Goal: Task Accomplishment & Management: Use online tool/utility

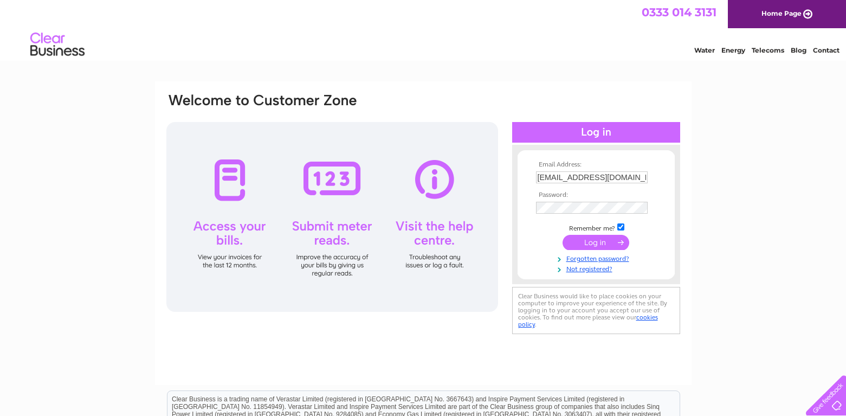
click at [334, 191] on div at bounding box center [332, 217] width 332 height 190
click at [597, 237] on input "submit" at bounding box center [596, 242] width 67 height 15
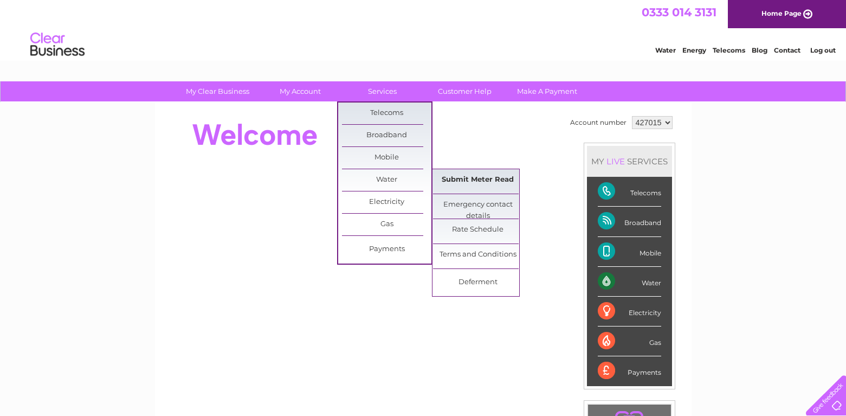
click at [461, 176] on link "Submit Meter Read" at bounding box center [477, 180] width 89 height 22
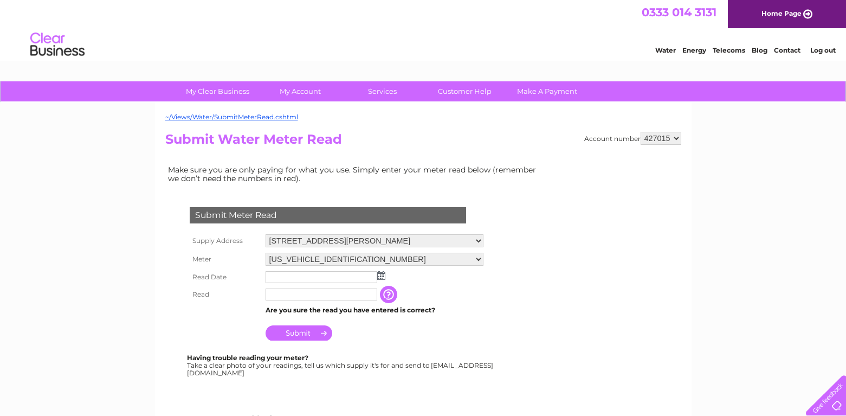
click at [269, 269] on td at bounding box center [374, 276] width 223 height 17
drag, startPoint x: 269, startPoint y: 269, endPoint x: 378, endPoint y: 273, distance: 109.0
click at [378, 273] on img at bounding box center [381, 275] width 8 height 9
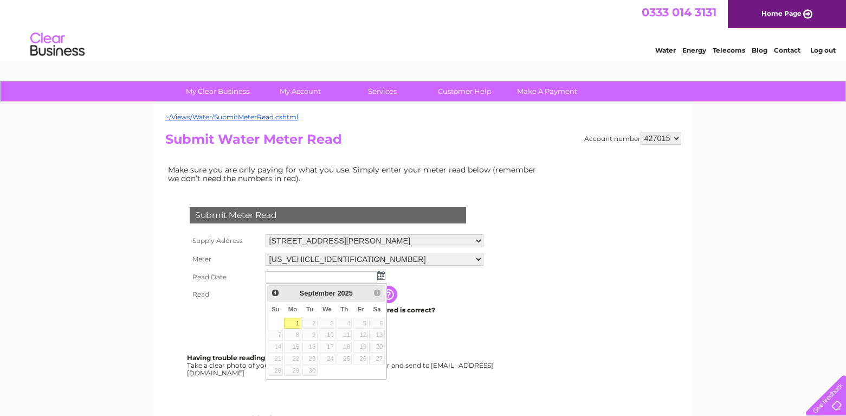
click at [296, 321] on link "1" at bounding box center [292, 323] width 17 height 11
type input "[DATE]"
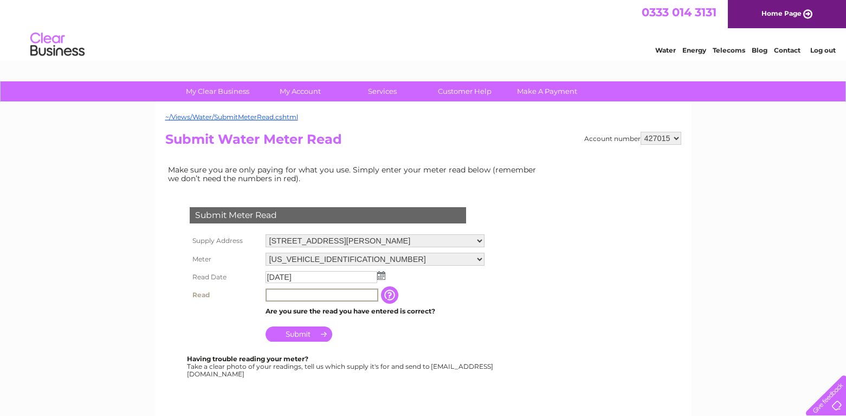
click at [270, 292] on input "text" at bounding box center [322, 294] width 113 height 13
type input "00076"
click at [295, 332] on input "Submit" at bounding box center [299, 333] width 67 height 15
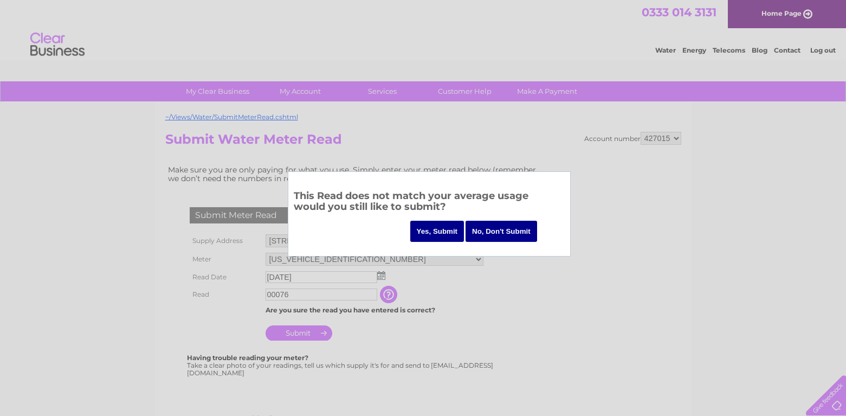
click at [439, 229] on input "Yes, Submit" at bounding box center [437, 231] width 54 height 21
